Goal: Find specific page/section: Find specific page/section

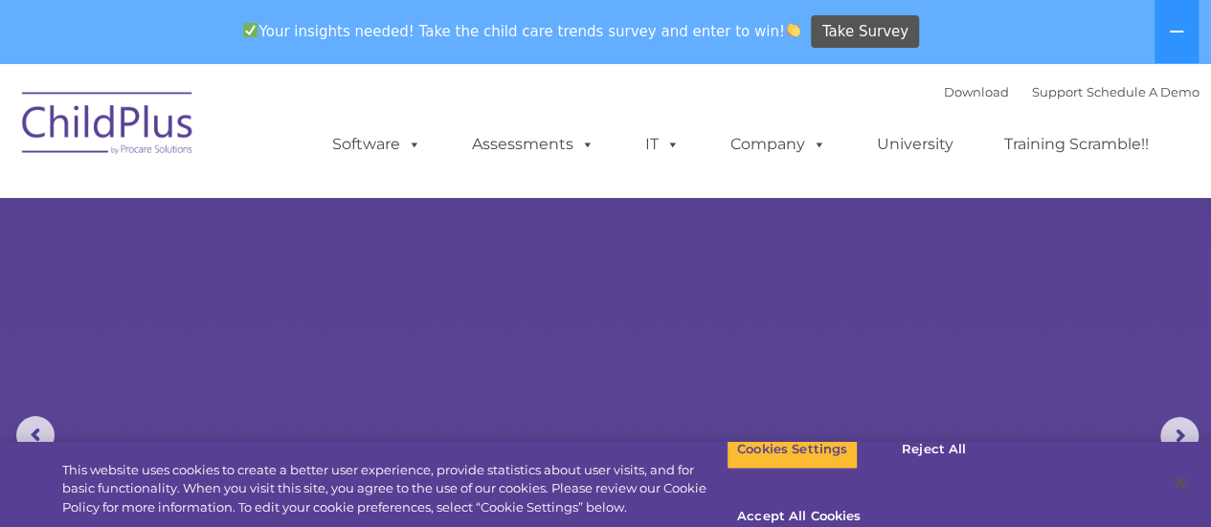
select select "MEDIUM"
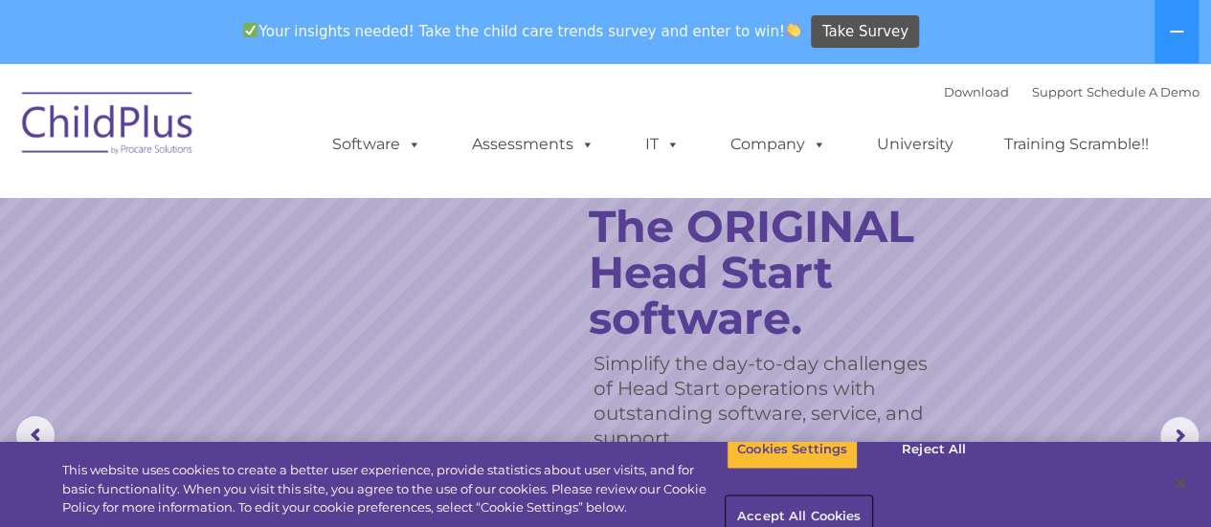
click at [871, 498] on button "Accept All Cookies" at bounding box center [798, 518] width 145 height 40
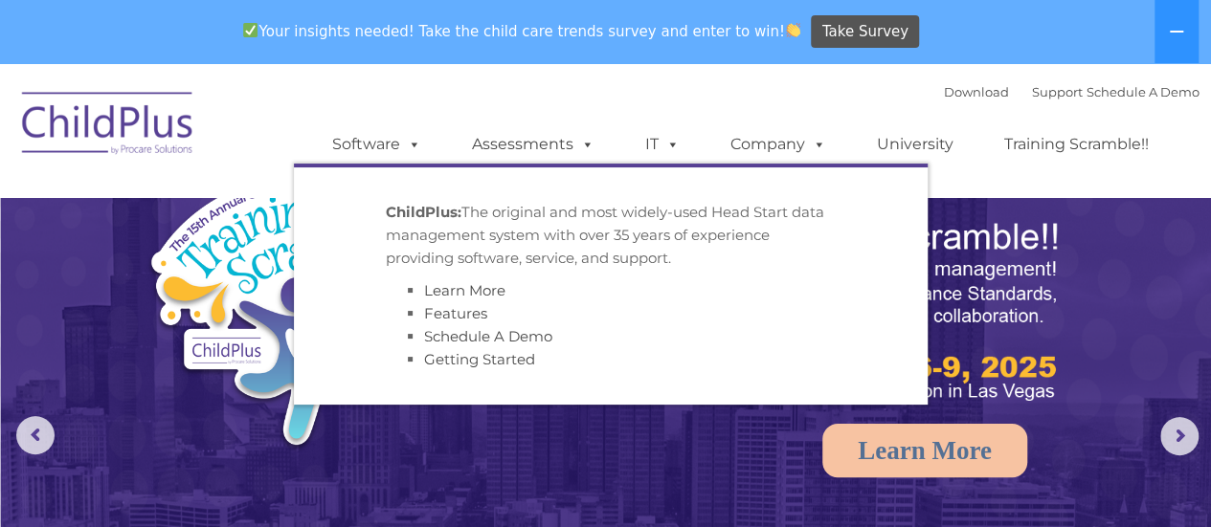
select select "MEDIUM"
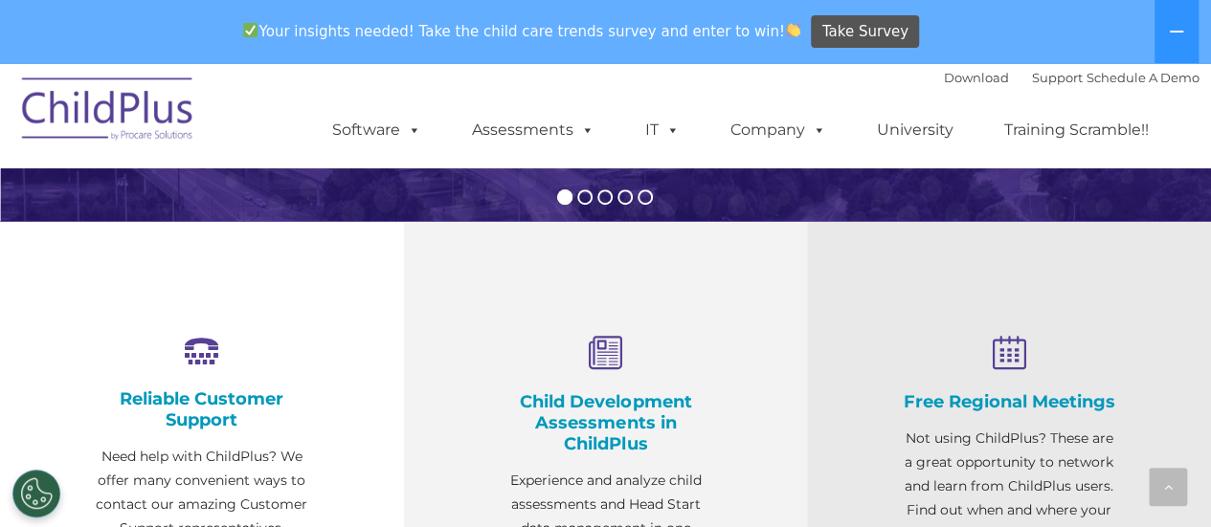
scroll to position [574, 0]
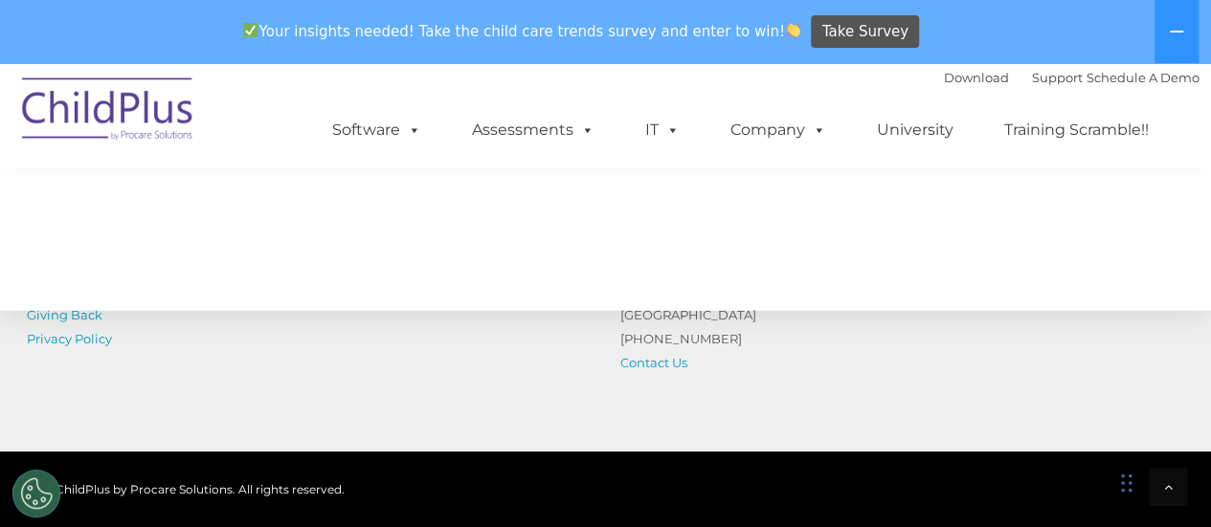
drag, startPoint x: 1219, startPoint y: 85, endPoint x: 1215, endPoint y: 451, distance: 365.6
